Goal: Navigation & Orientation: Find specific page/section

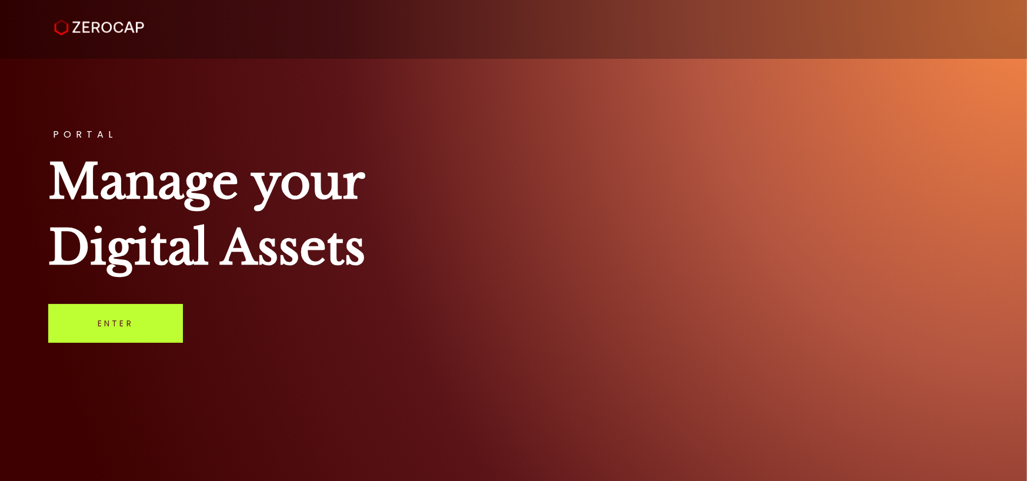
click at [102, 322] on link "Enter" at bounding box center [115, 323] width 135 height 39
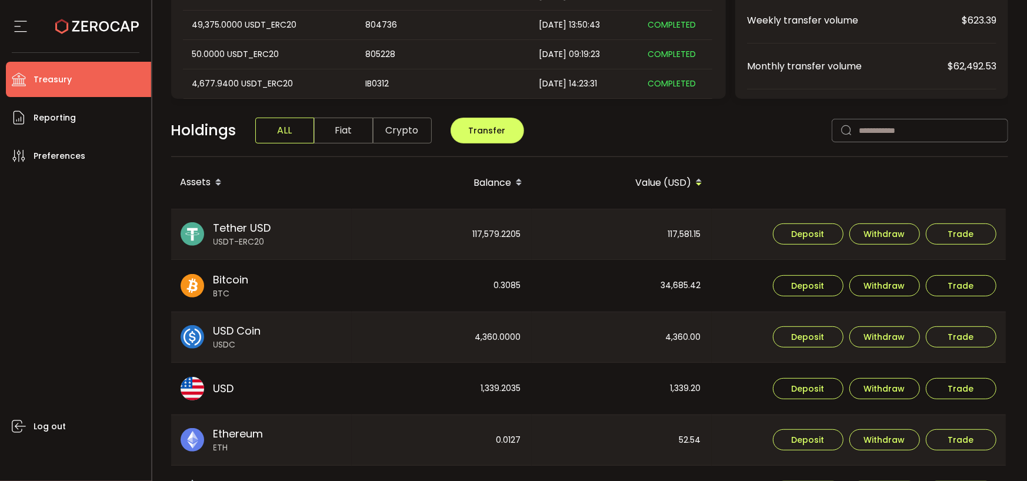
scroll to position [21, 0]
